Goal: Obtain resource: Obtain resource

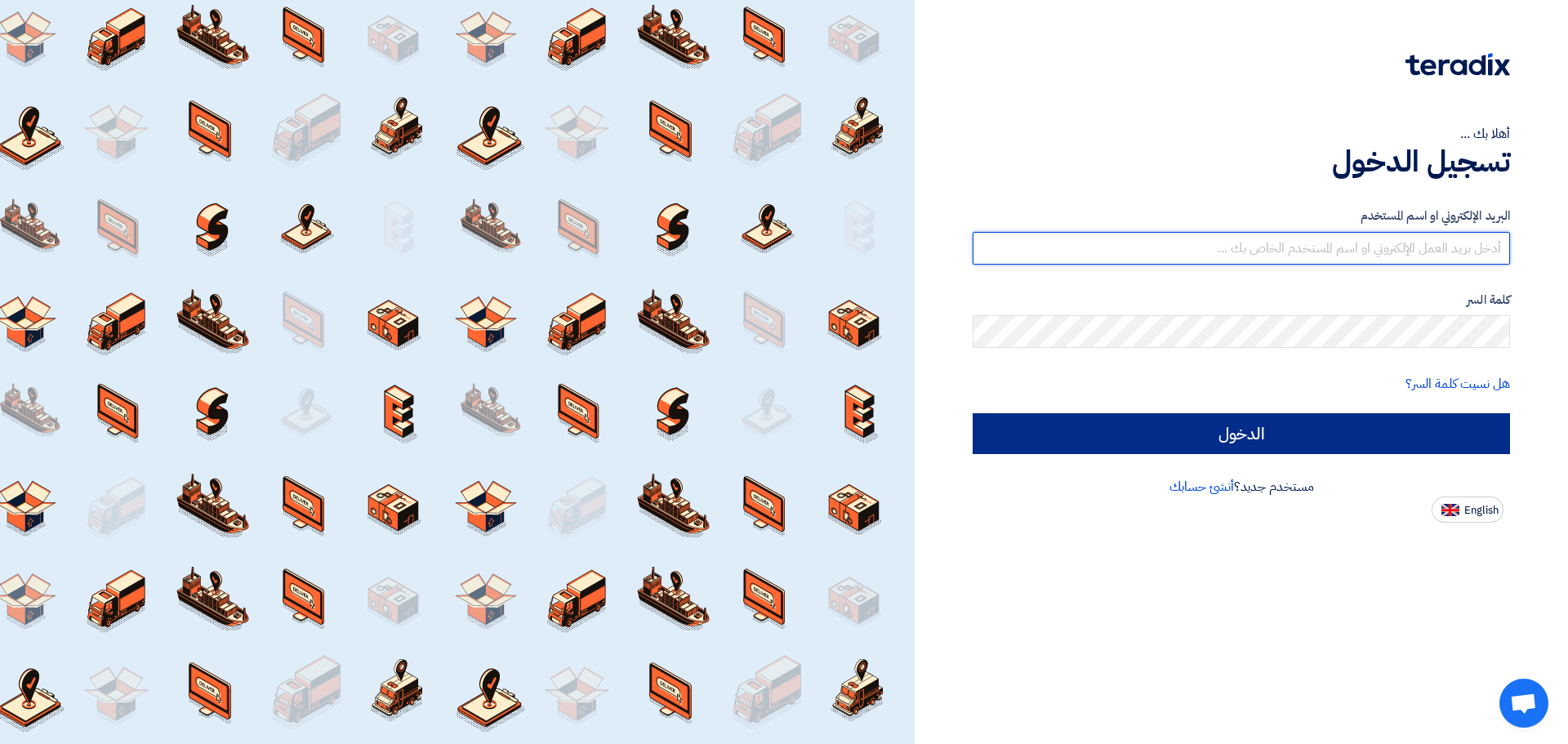
type input "bd@phiegypt.com"
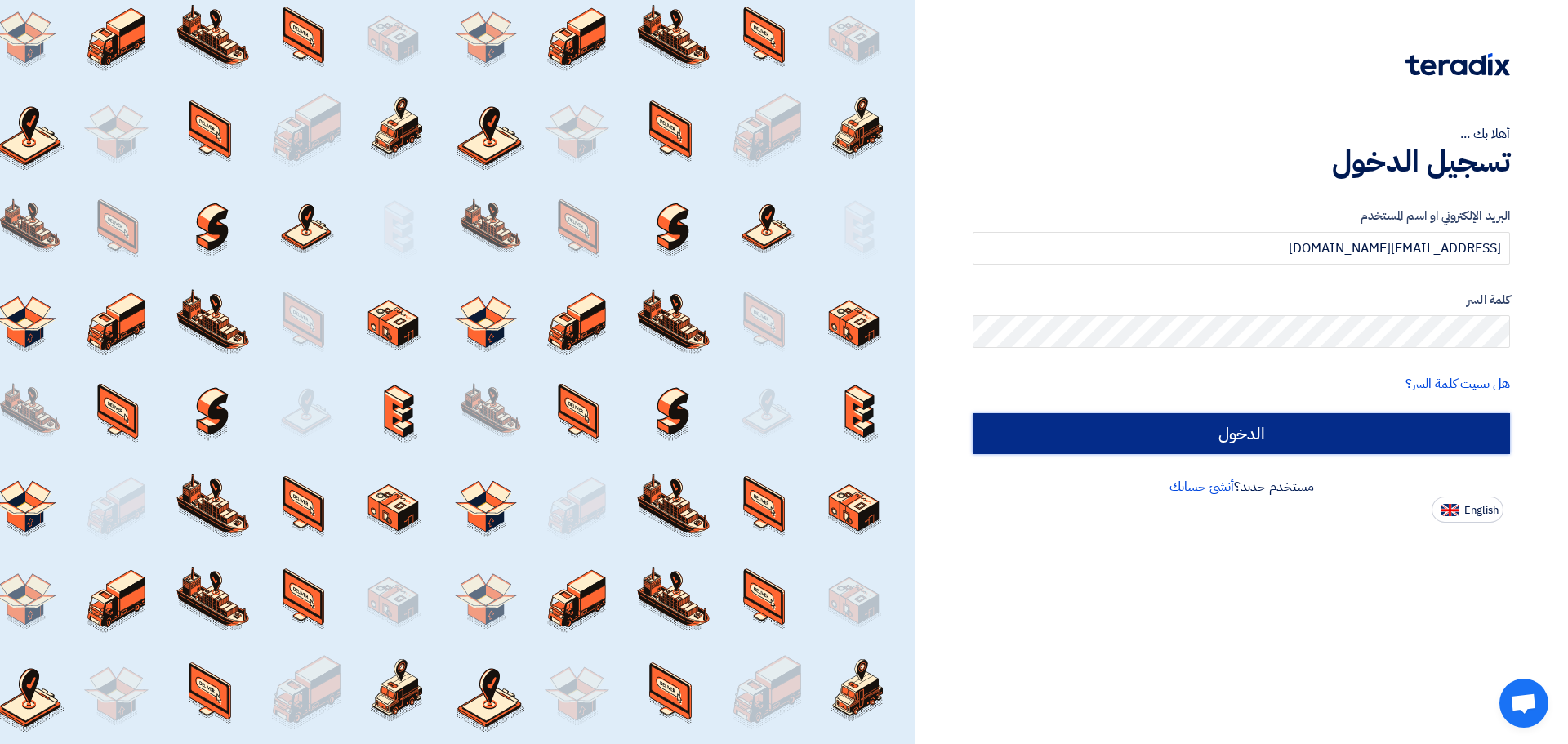
click at [1286, 420] on input "الدخول" at bounding box center [1242, 434] width 537 height 41
type input "Sign in"
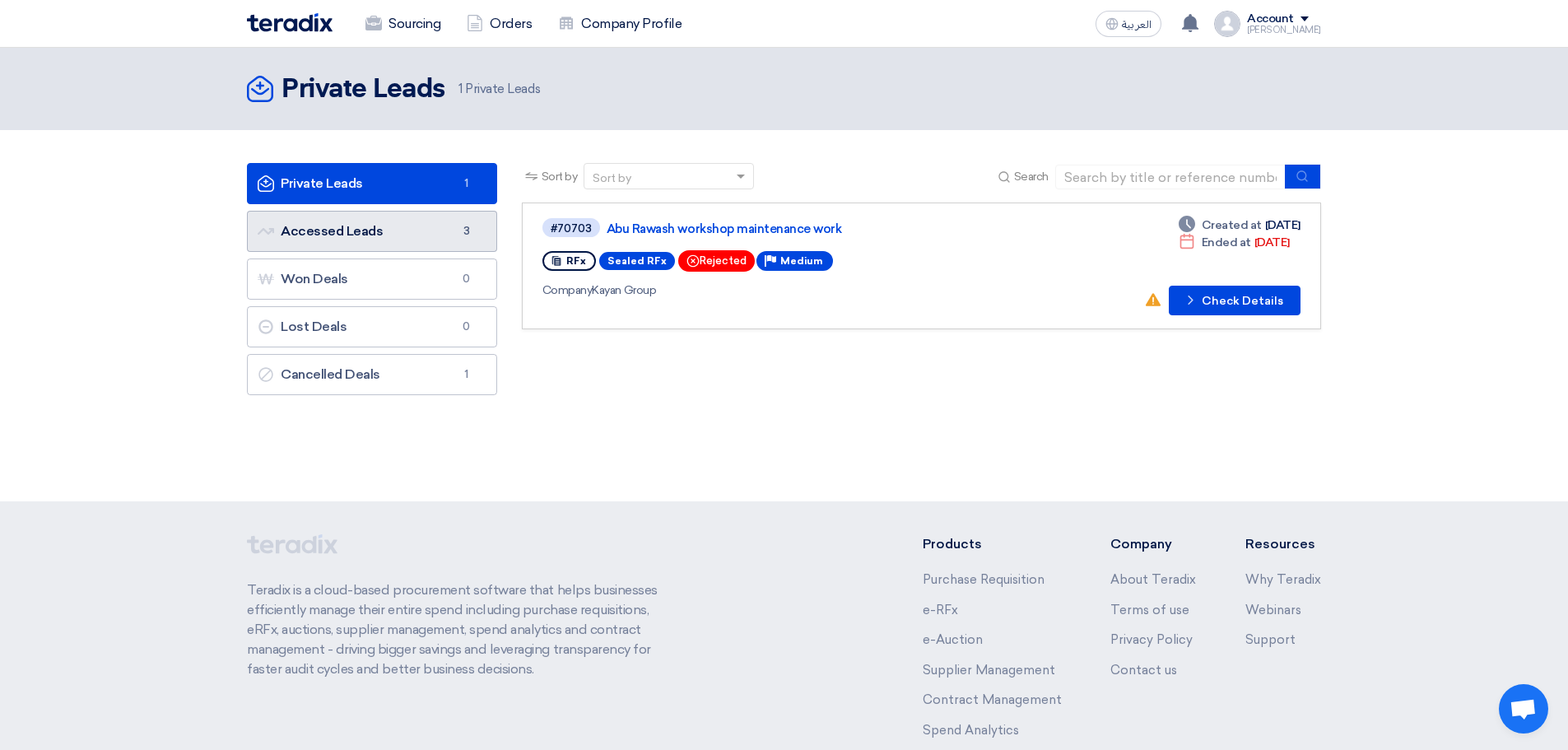
click at [468, 232] on span "3" at bounding box center [467, 232] width 20 height 17
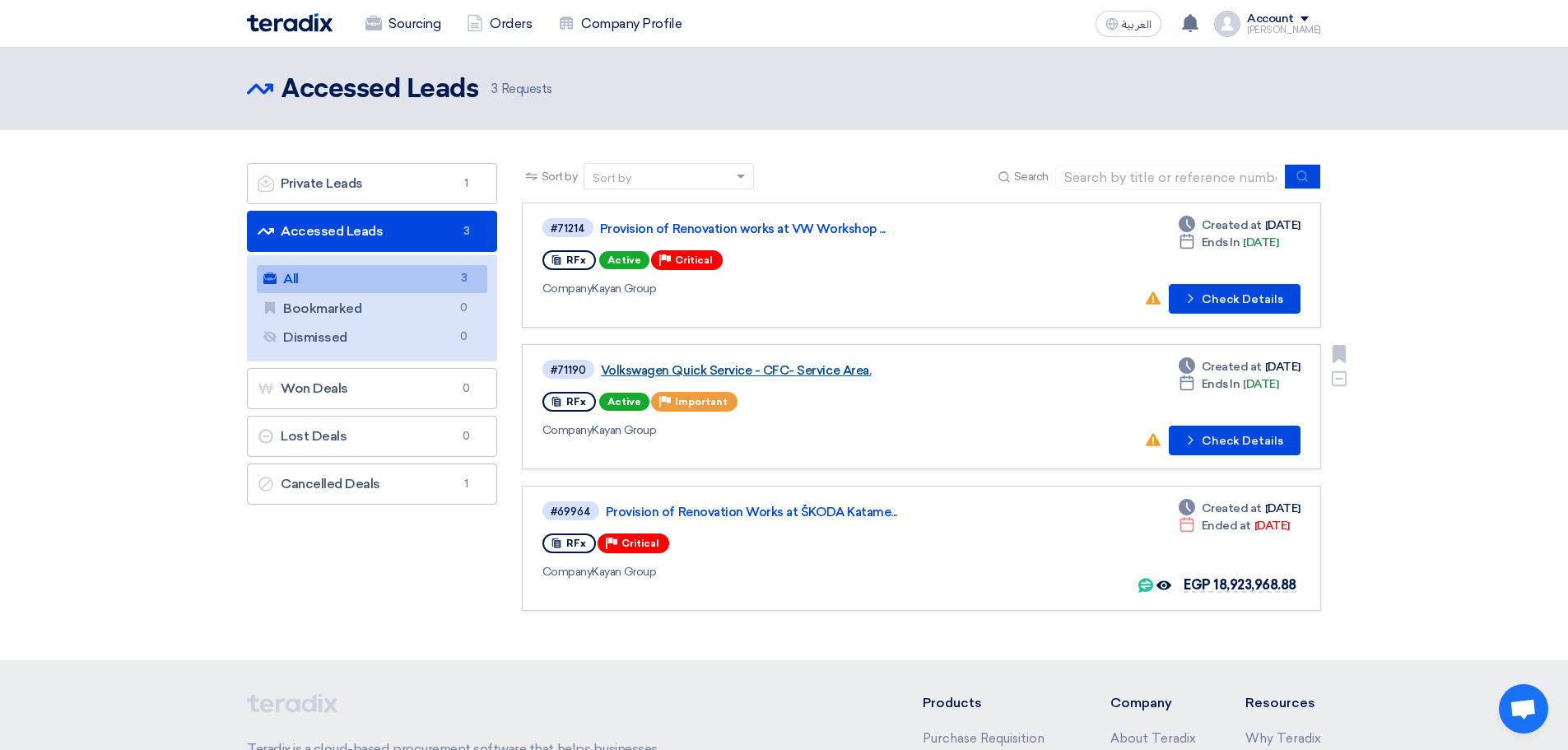
click at [752, 371] on link "Volkswagen Quick Service - CFC- Service Area." at bounding box center [807, 370] width 412 height 15
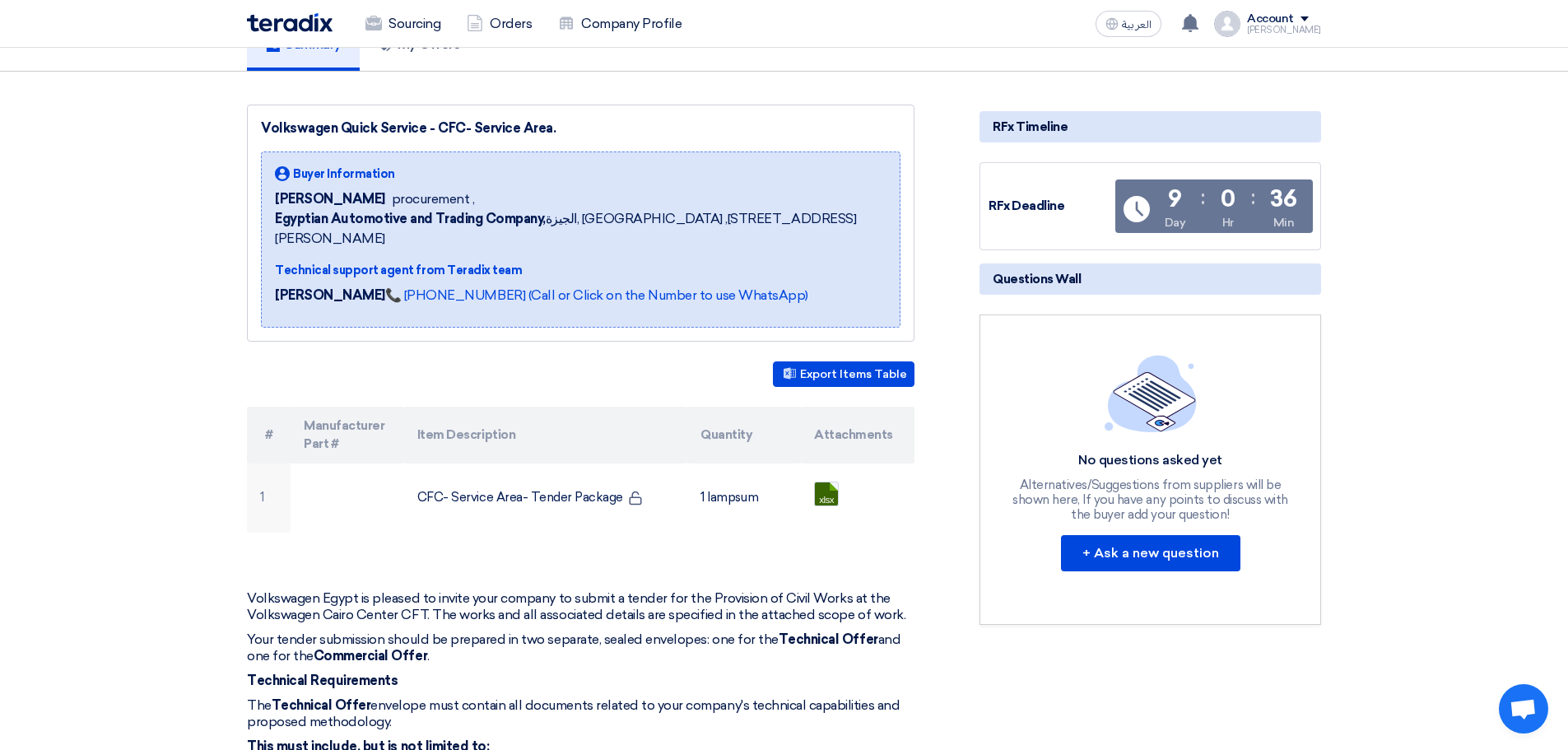
scroll to position [164, 0]
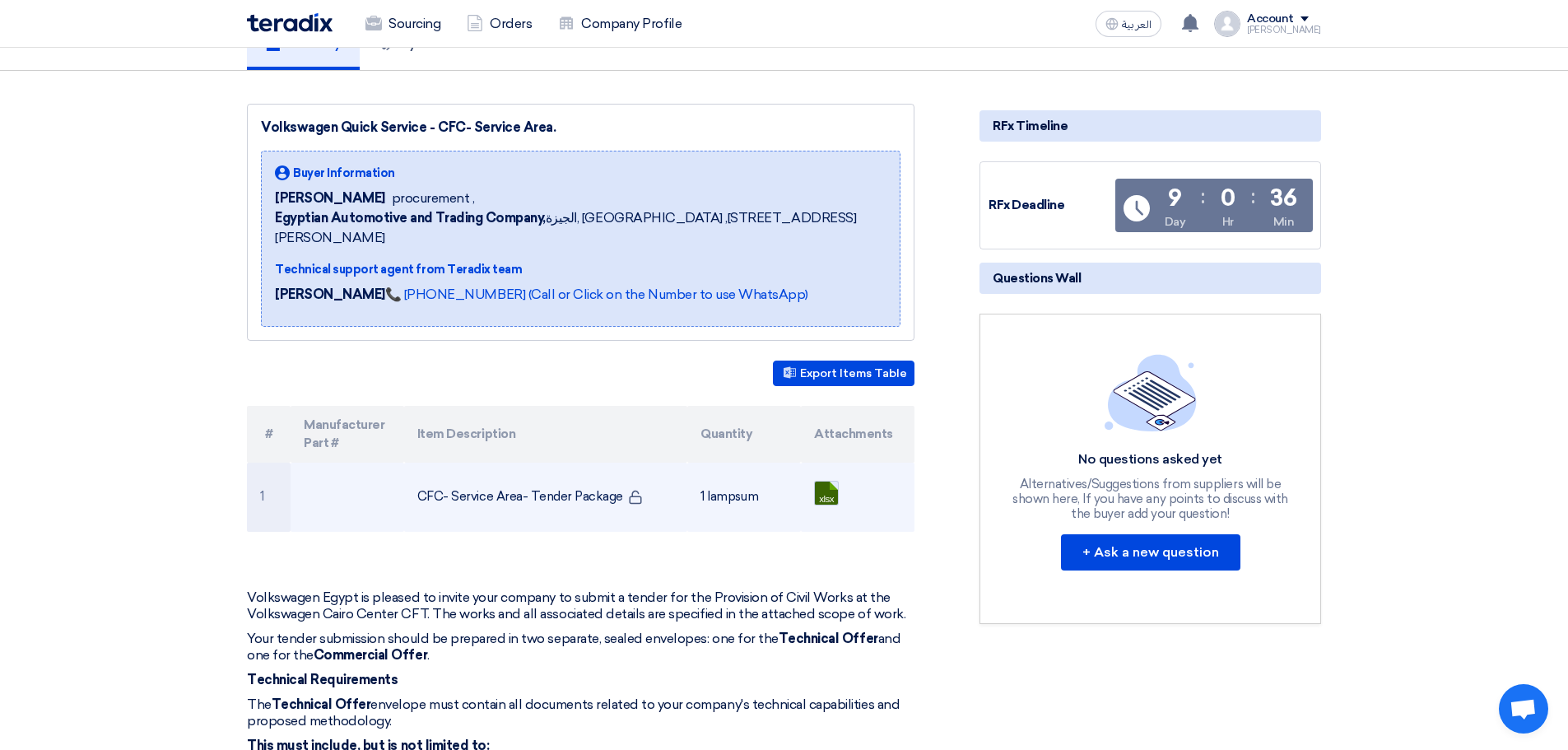
click at [833, 482] on link at bounding box center [880, 531] width 132 height 99
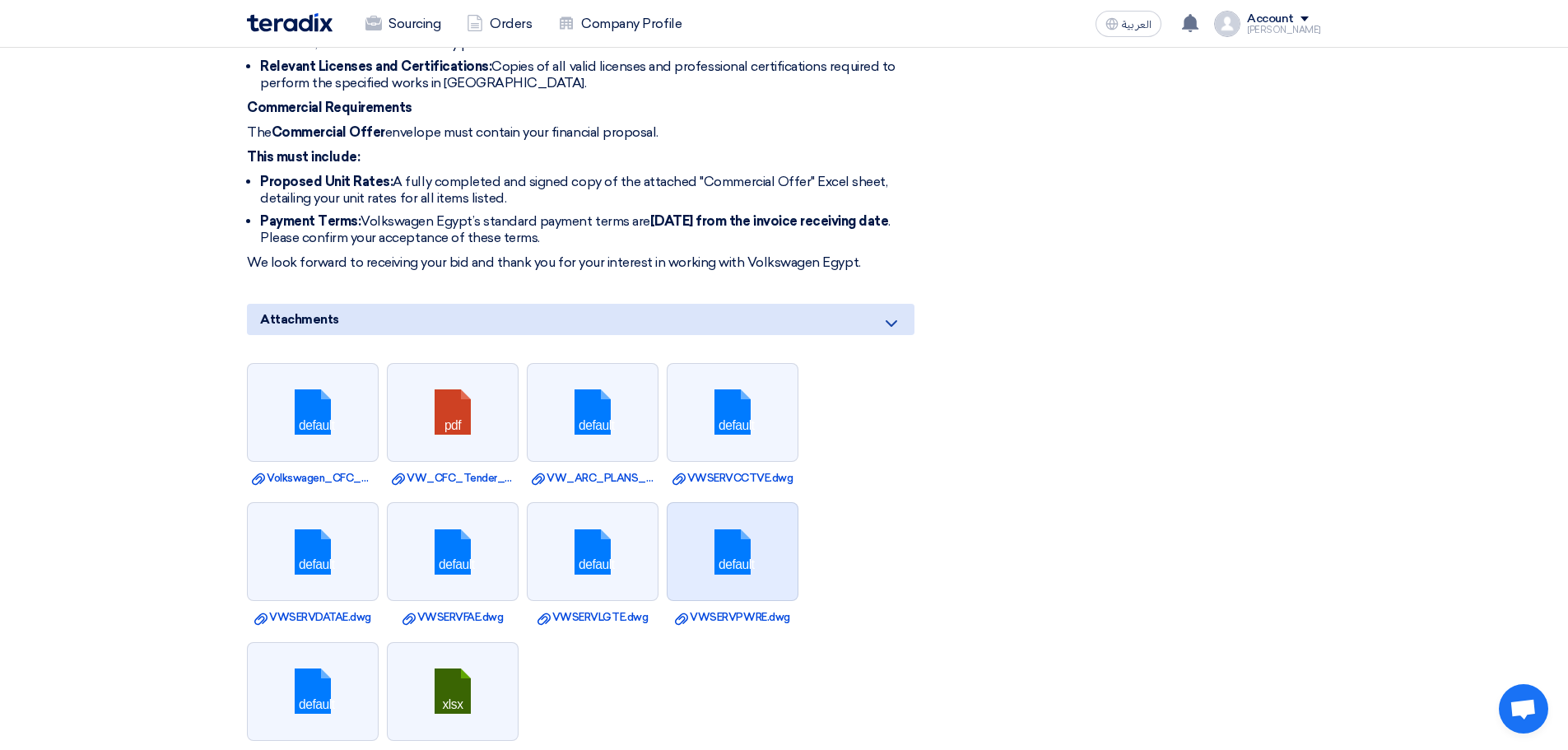
scroll to position [988, 0]
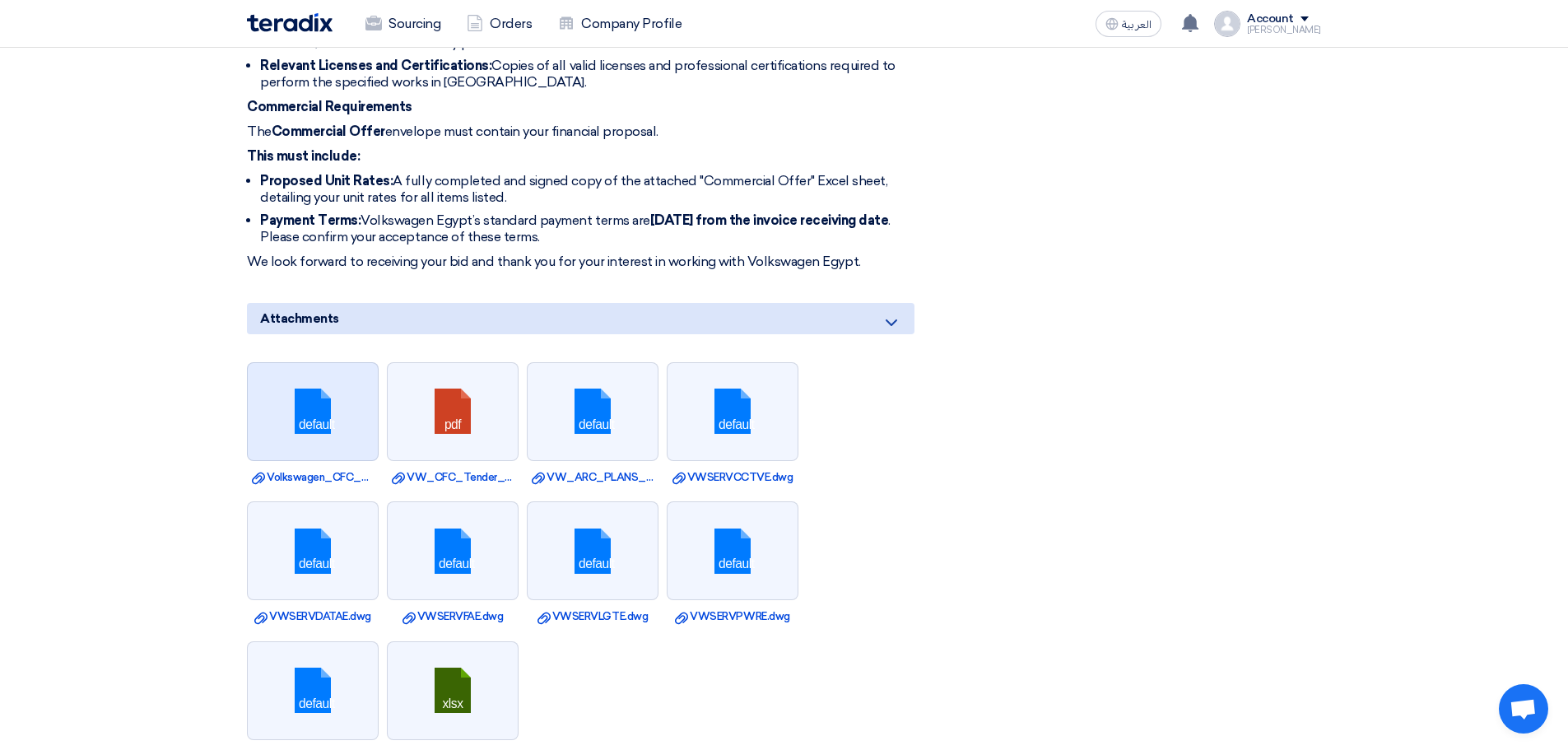
click at [315, 380] on link at bounding box center [313, 412] width 132 height 99
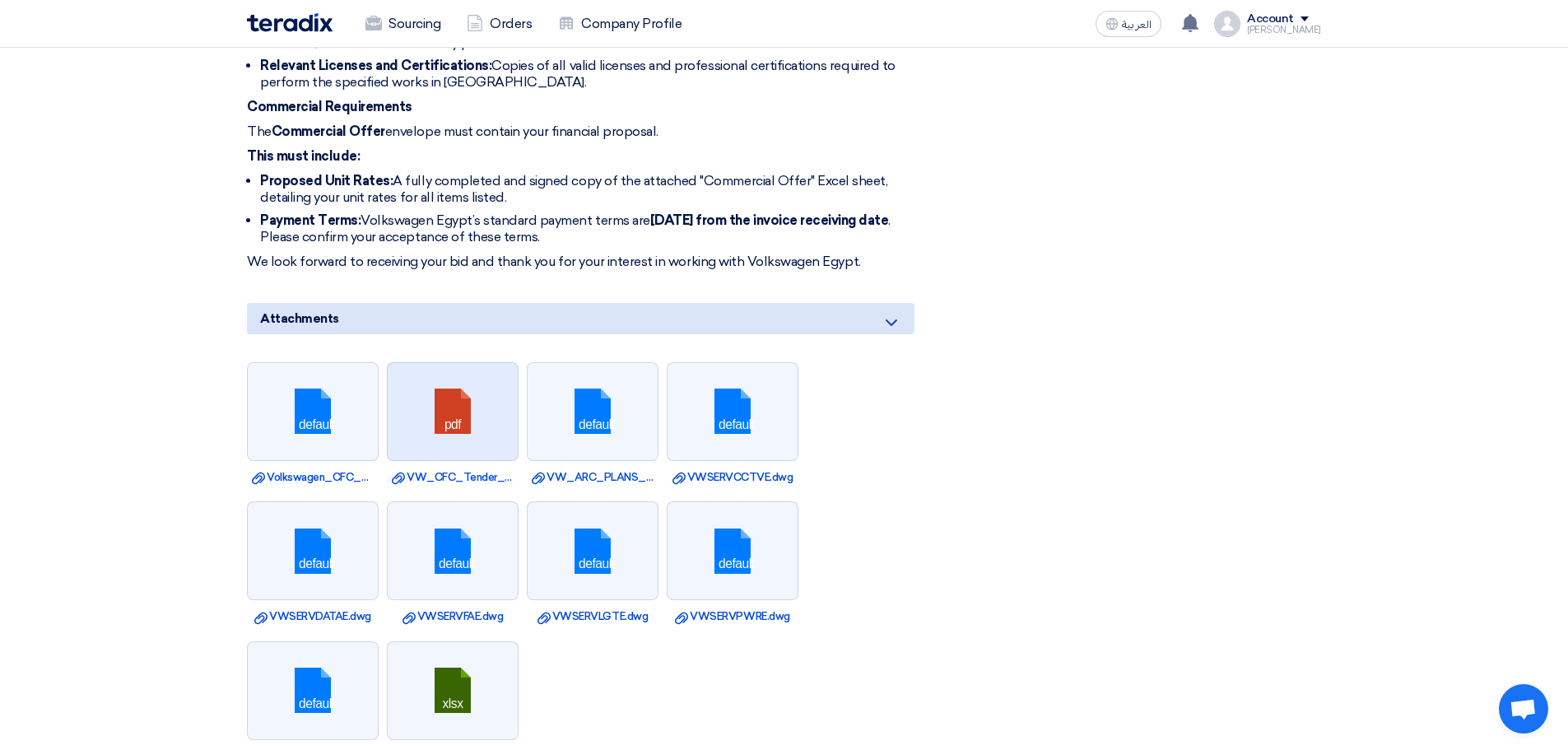
click at [441, 390] on link at bounding box center [453, 412] width 132 height 99
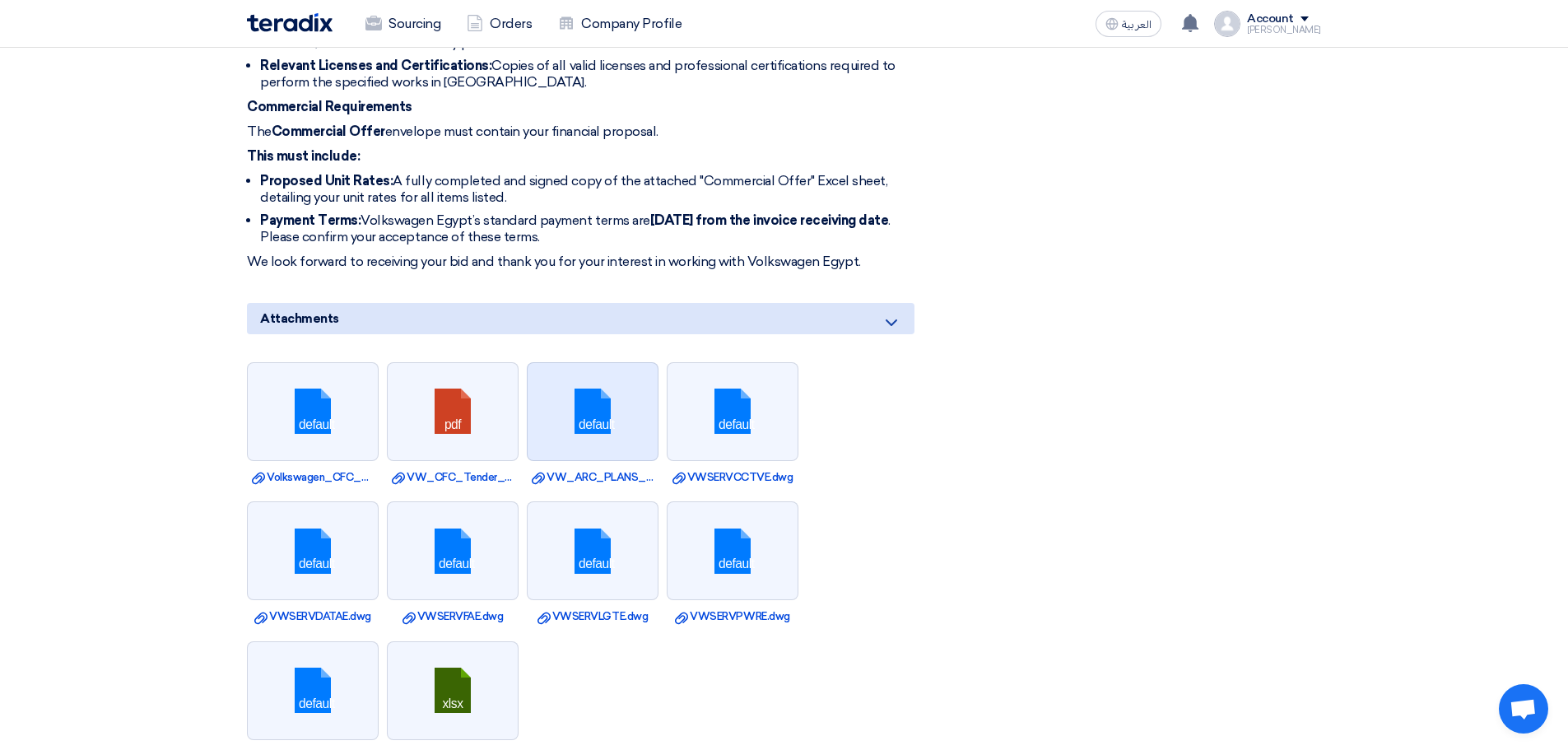
click at [556, 392] on link at bounding box center [593, 412] width 132 height 99
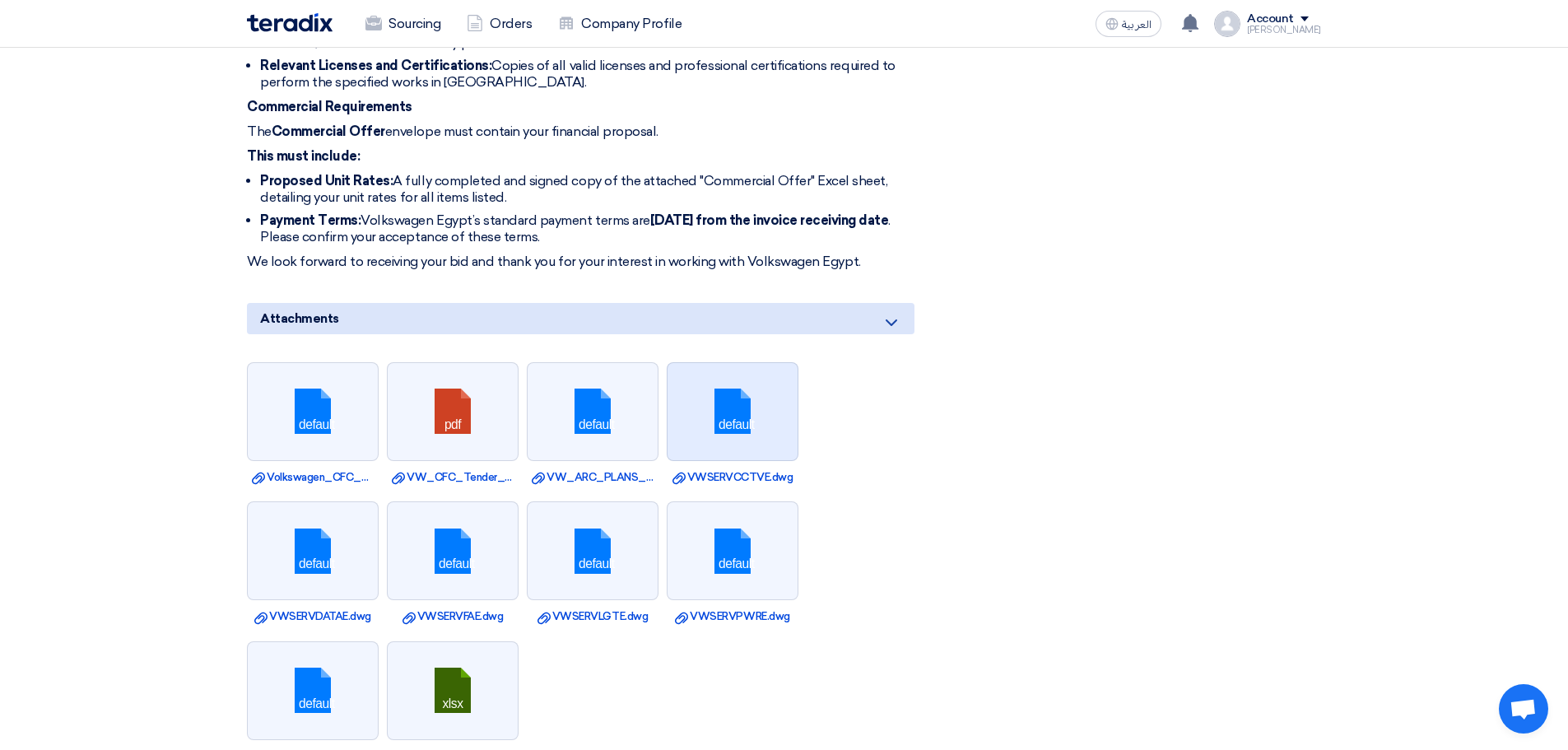
click at [701, 392] on link at bounding box center [733, 412] width 132 height 99
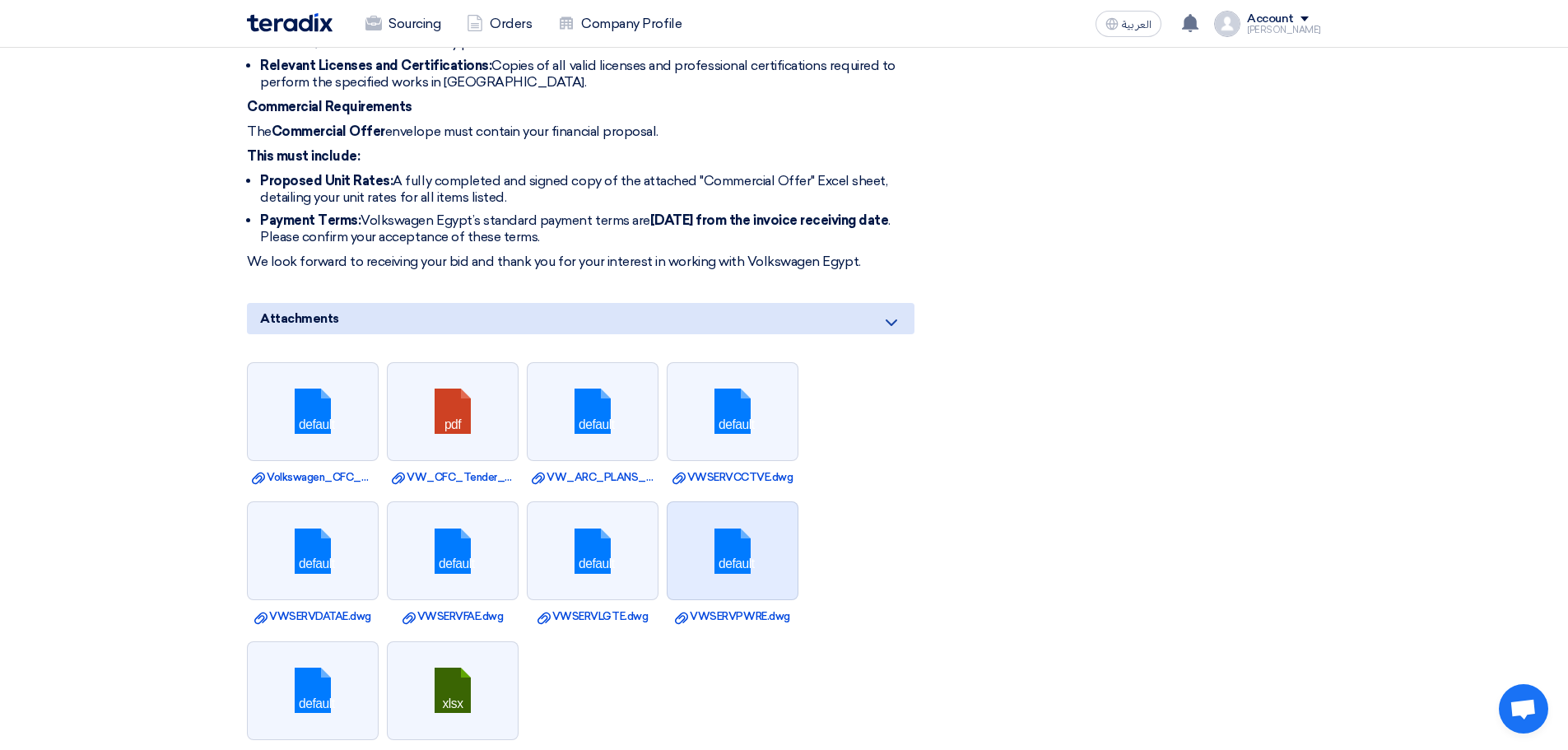
click at [705, 514] on link at bounding box center [733, 551] width 132 height 99
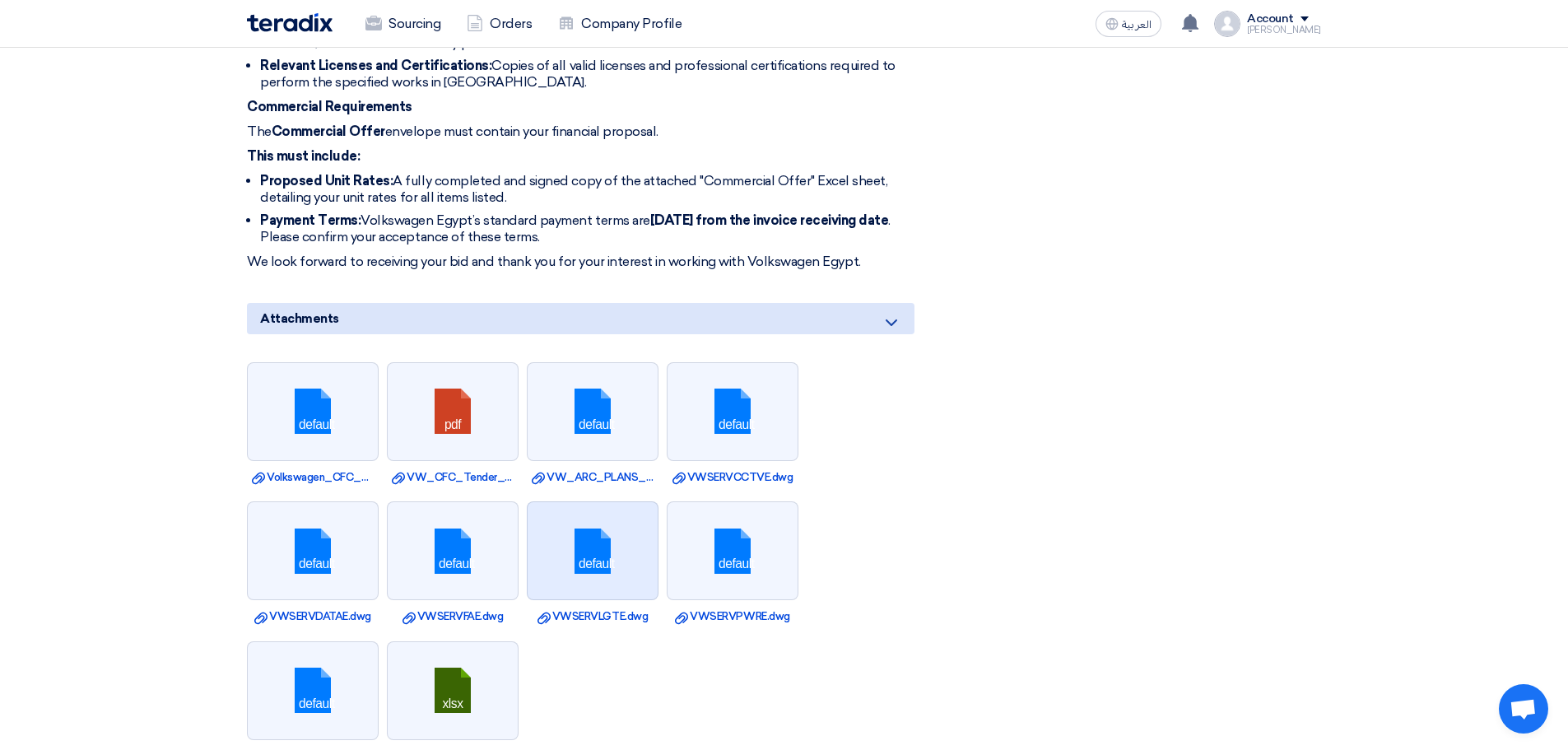
click at [581, 521] on link at bounding box center [593, 551] width 132 height 99
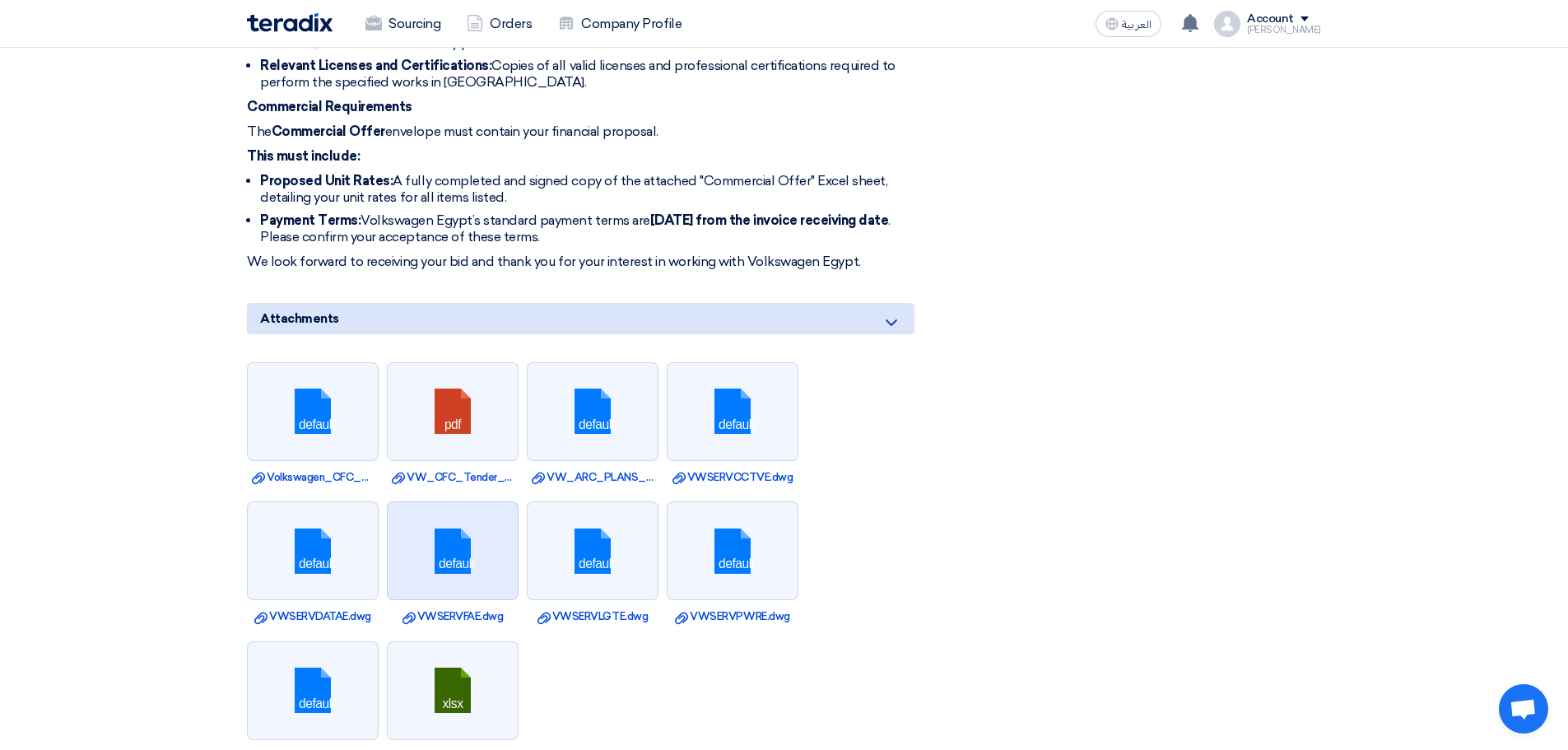
click at [468, 530] on link at bounding box center [453, 551] width 132 height 99
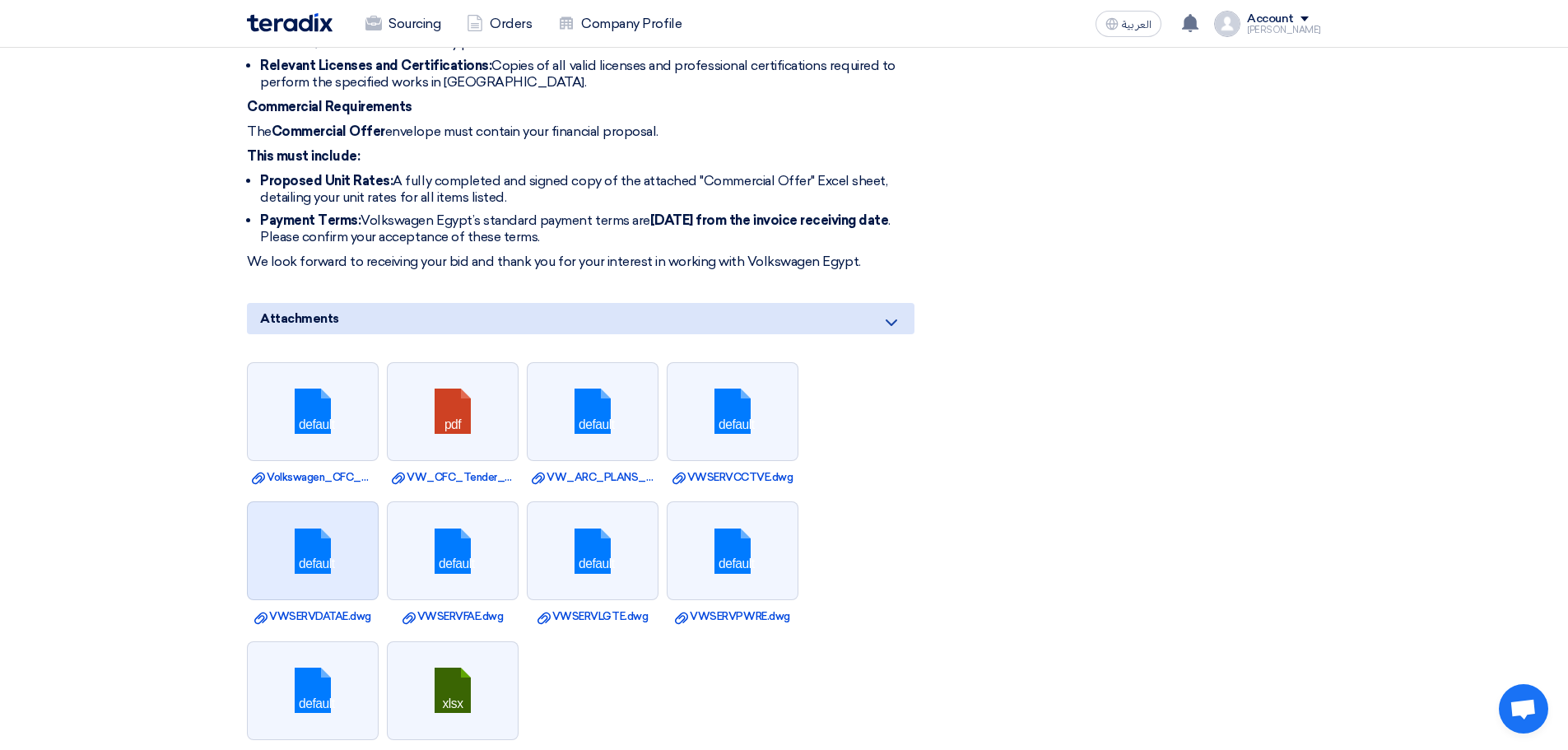
click at [320, 537] on link at bounding box center [313, 551] width 132 height 99
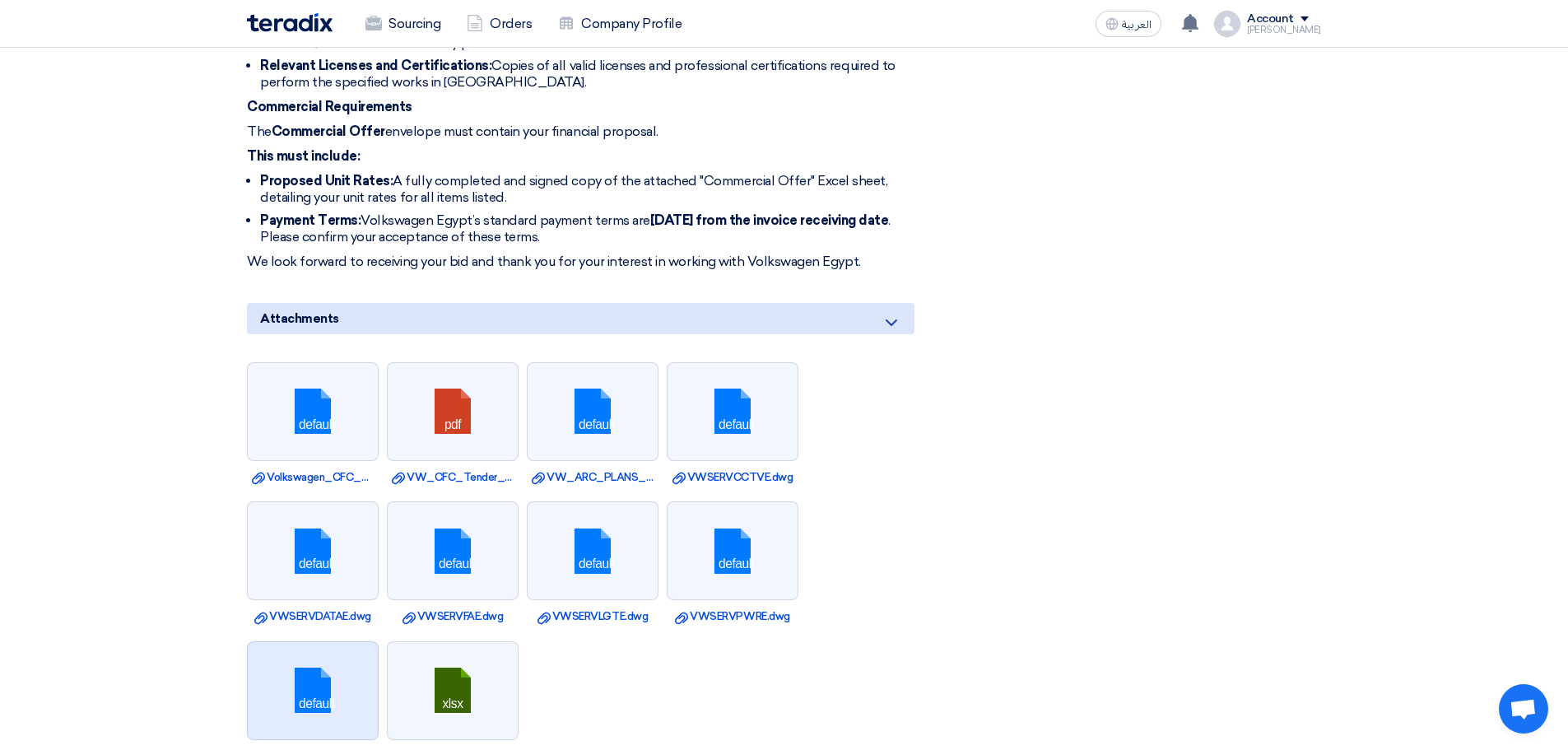
click at [314, 642] on link at bounding box center [313, 691] width 132 height 99
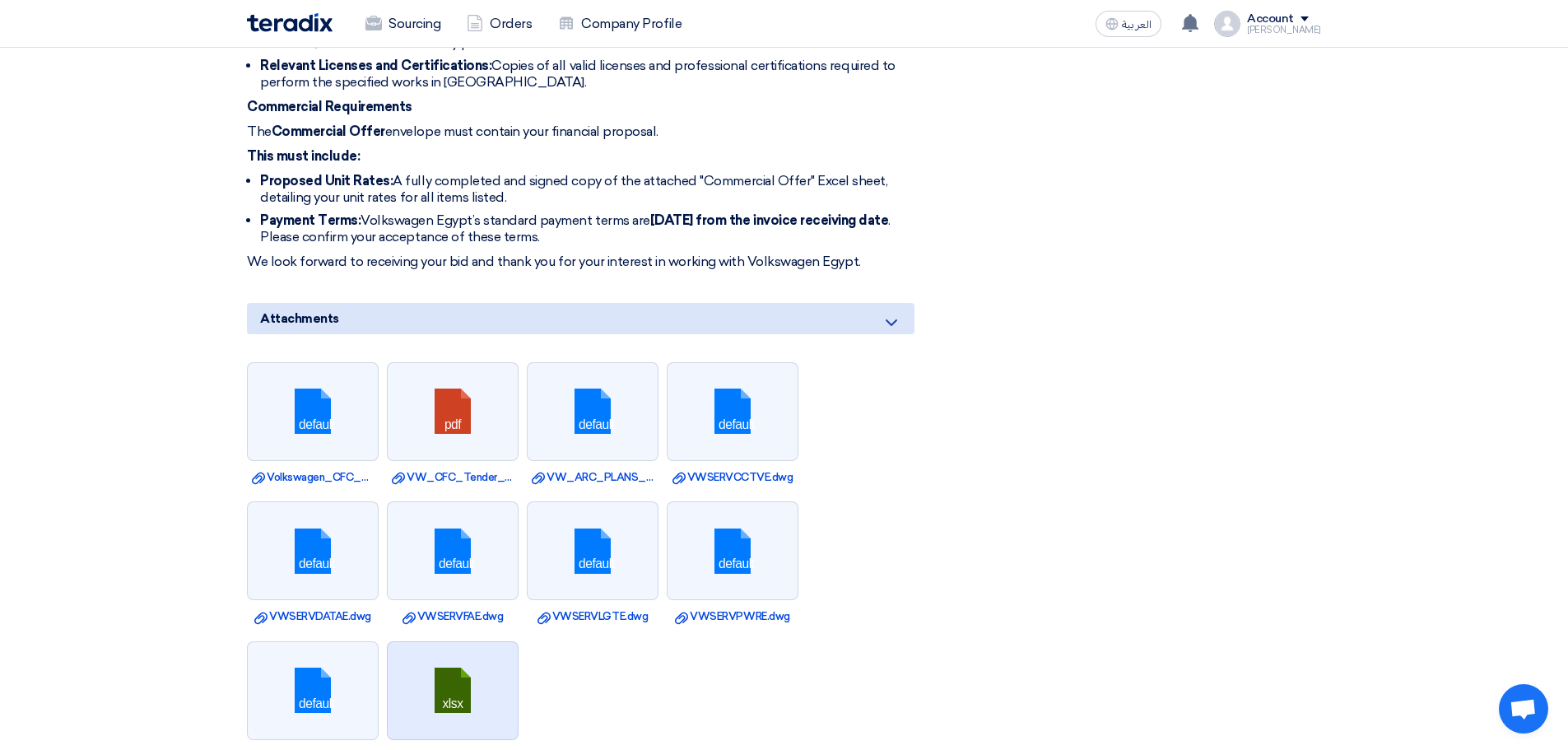
click at [423, 642] on link at bounding box center [453, 691] width 132 height 99
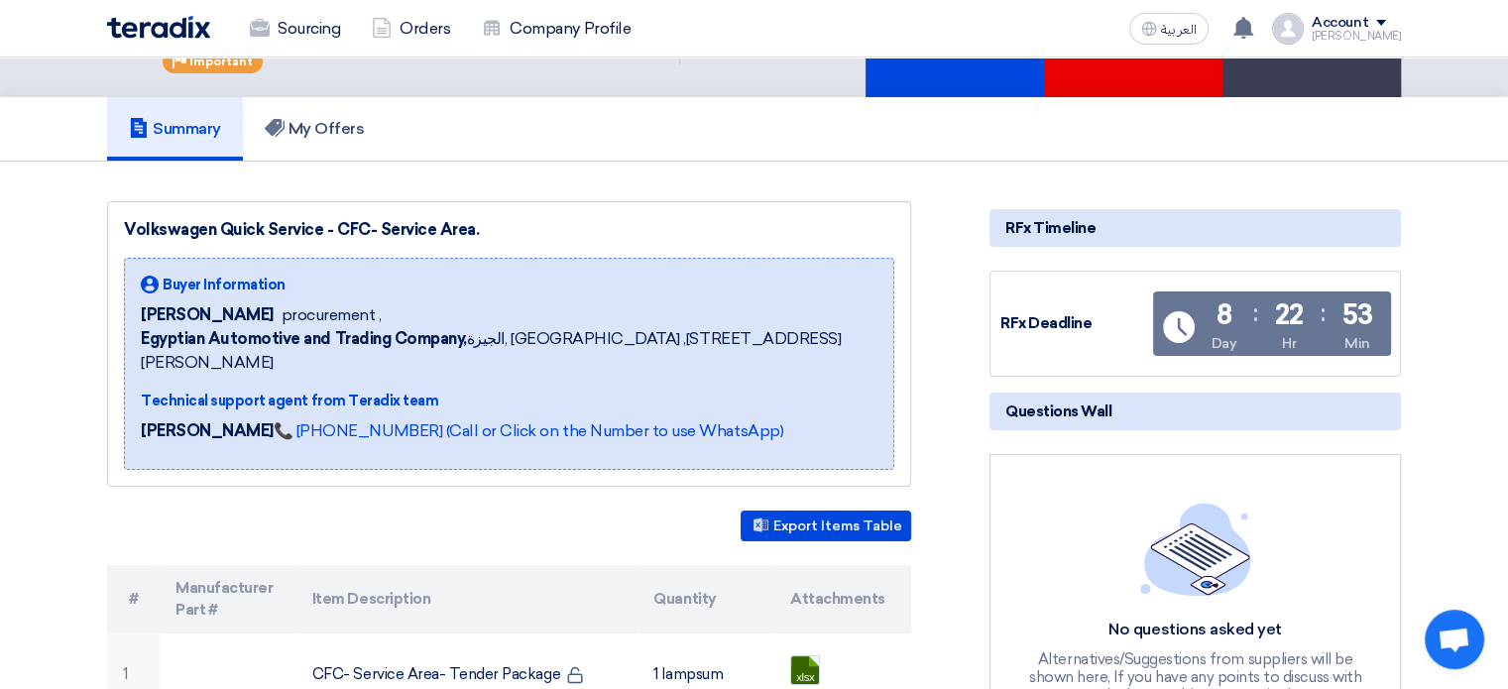
scroll to position [0, 0]
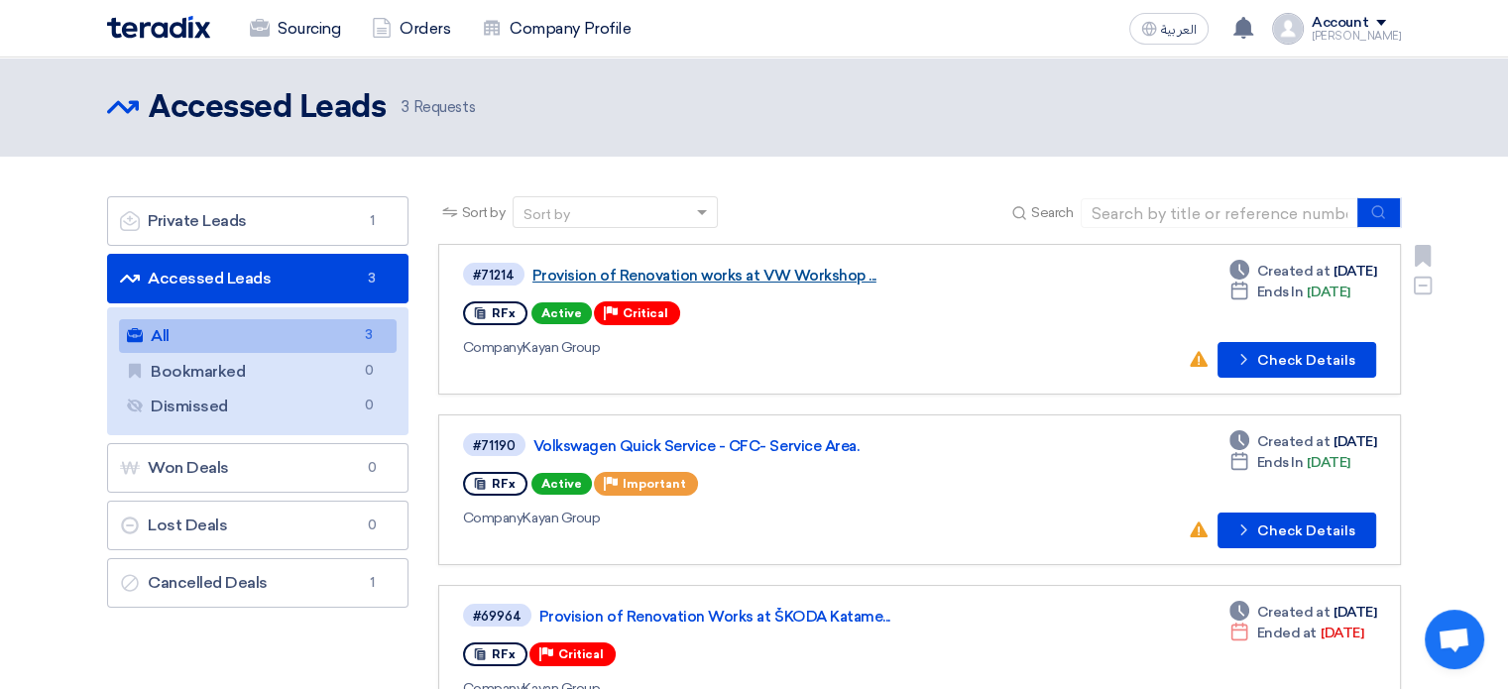
click at [794, 270] on link "Provision of Renovation works at VW Workshop ..." at bounding box center [780, 276] width 496 height 18
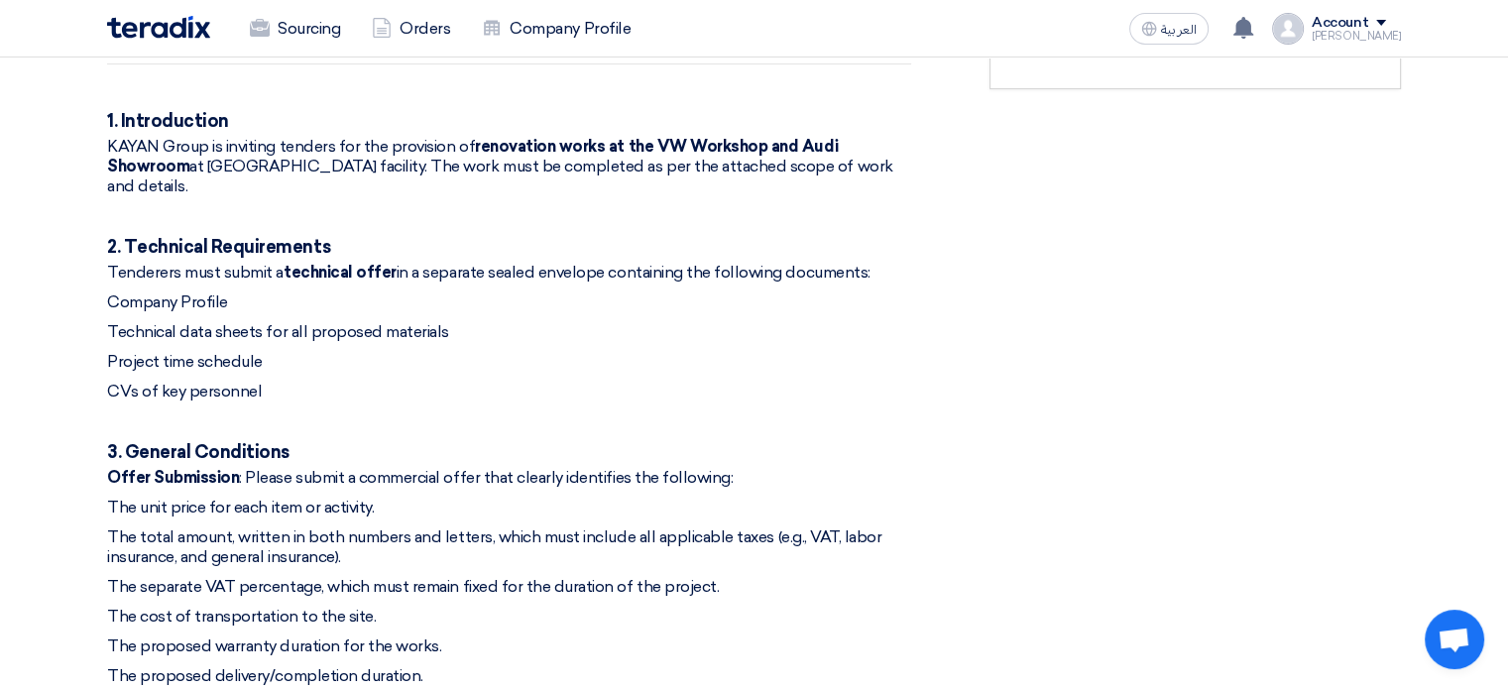
scroll to position [793, 0]
